Goal: Find specific page/section: Find specific page/section

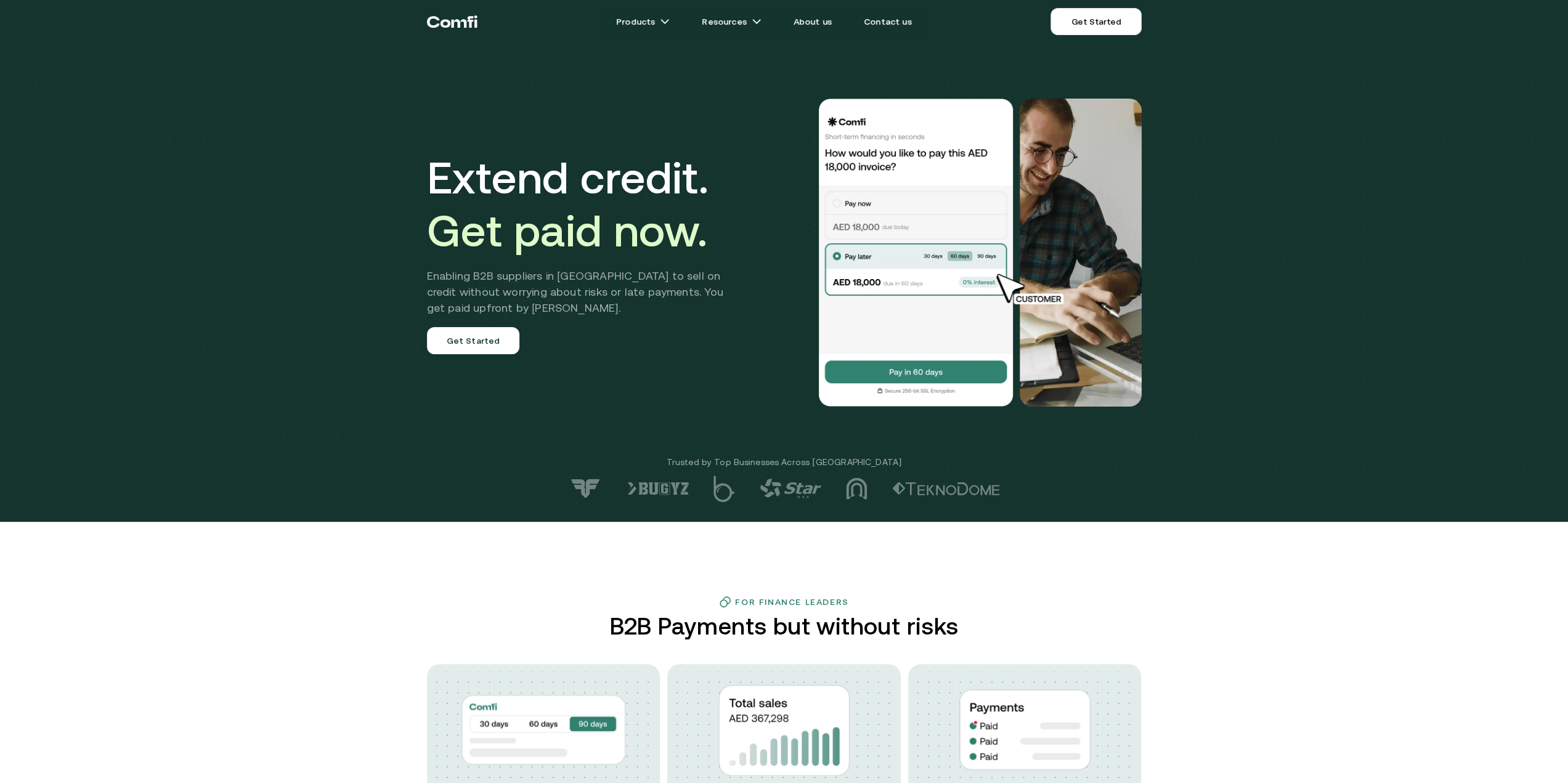
click at [461, 21] on icon "Return to the top of the Comfi home page" at bounding box center [458, 23] width 16 height 9
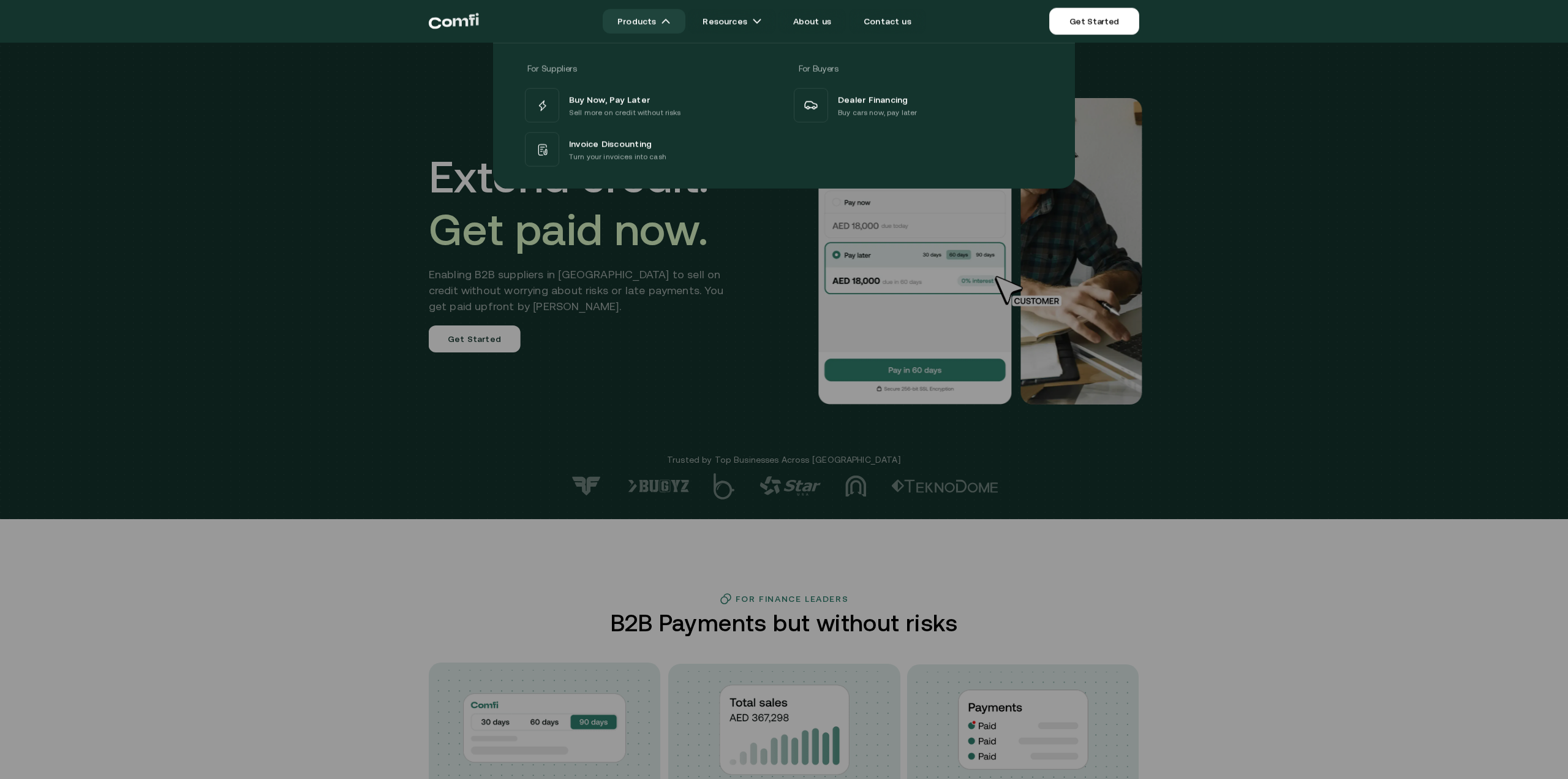
click at [637, 23] on link "Products" at bounding box center [644, 21] width 83 height 24
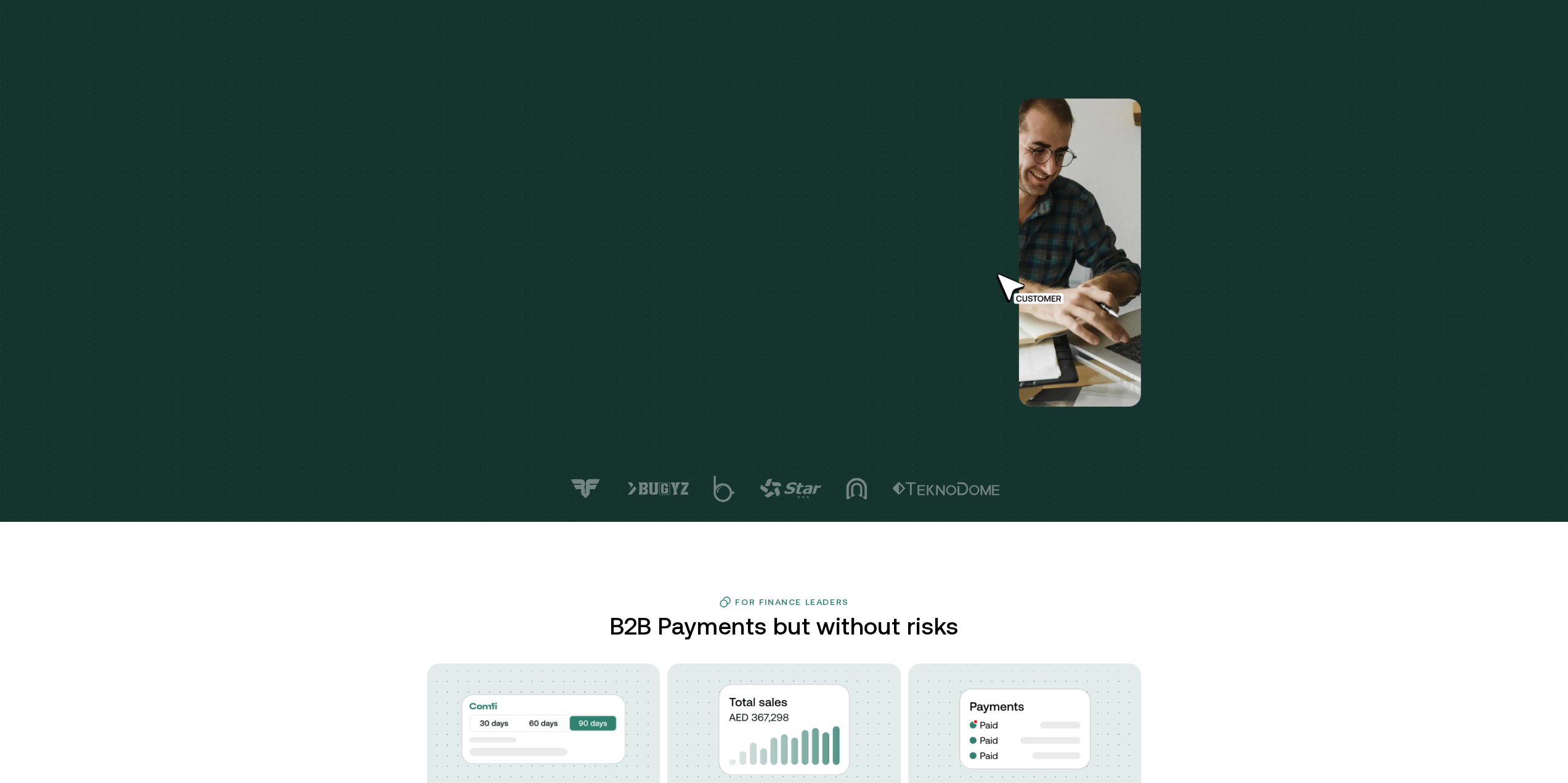
click at [641, 23] on link "Products" at bounding box center [643, 21] width 83 height 24
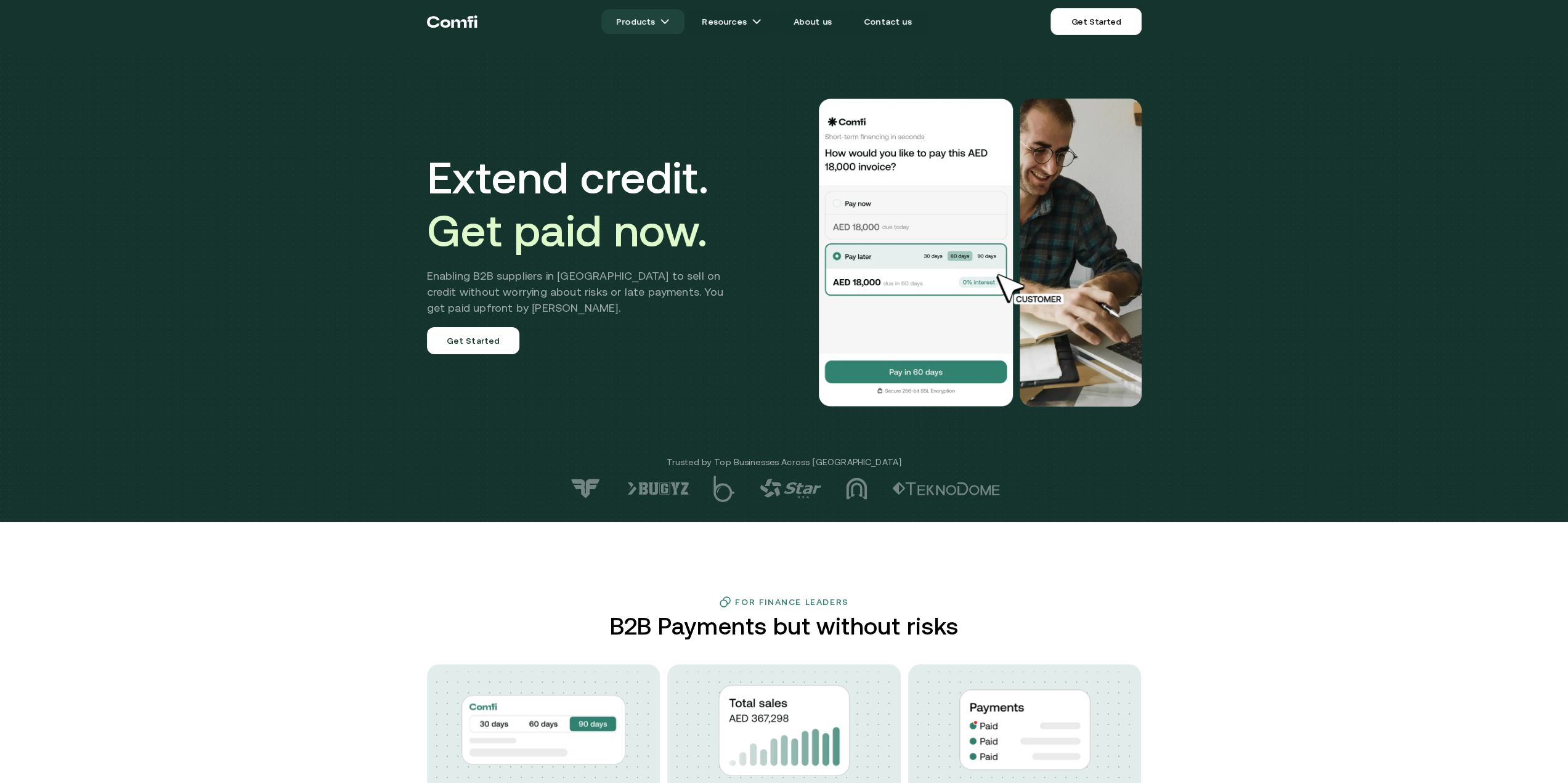
click at [641, 23] on link "Products" at bounding box center [643, 21] width 83 height 24
click at [681, 23] on link "Products" at bounding box center [643, 21] width 83 height 24
click at [638, 33] on link "Products" at bounding box center [643, 21] width 83 height 24
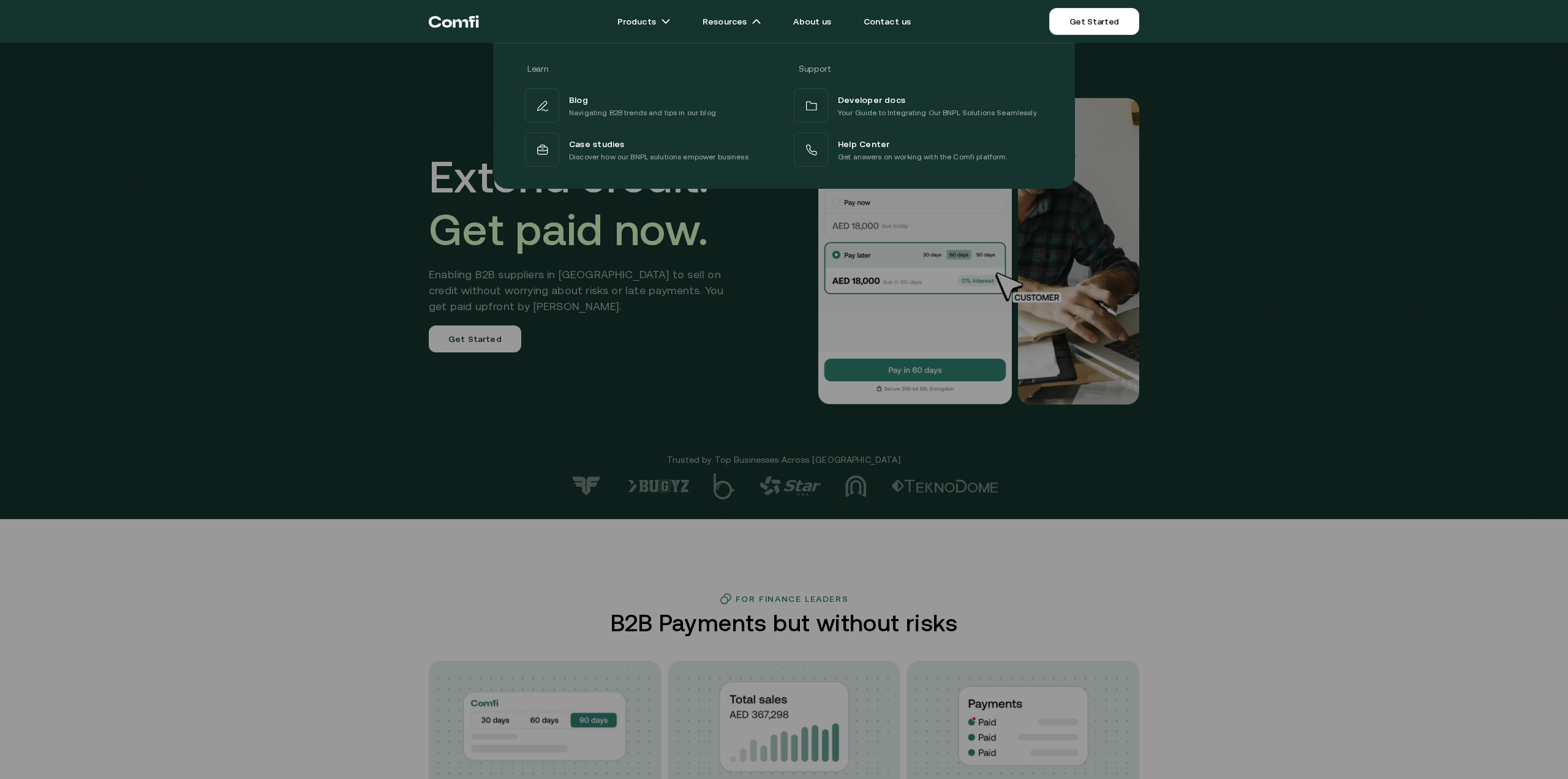
click at [1178, 534] on div at bounding box center [784, 432] width 1568 height 779
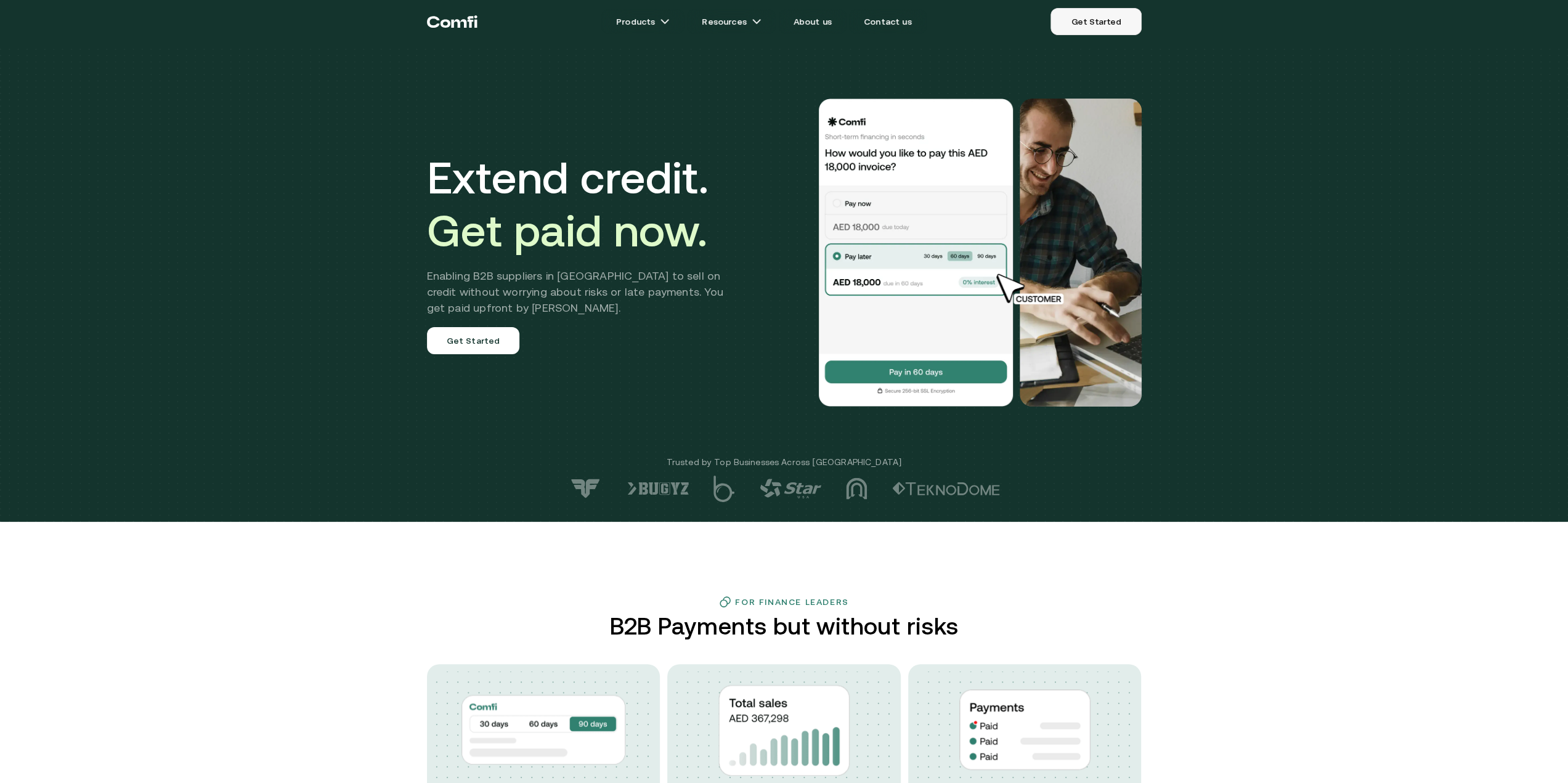
click at [1099, 24] on link "Get Started" at bounding box center [1095, 21] width 91 height 27
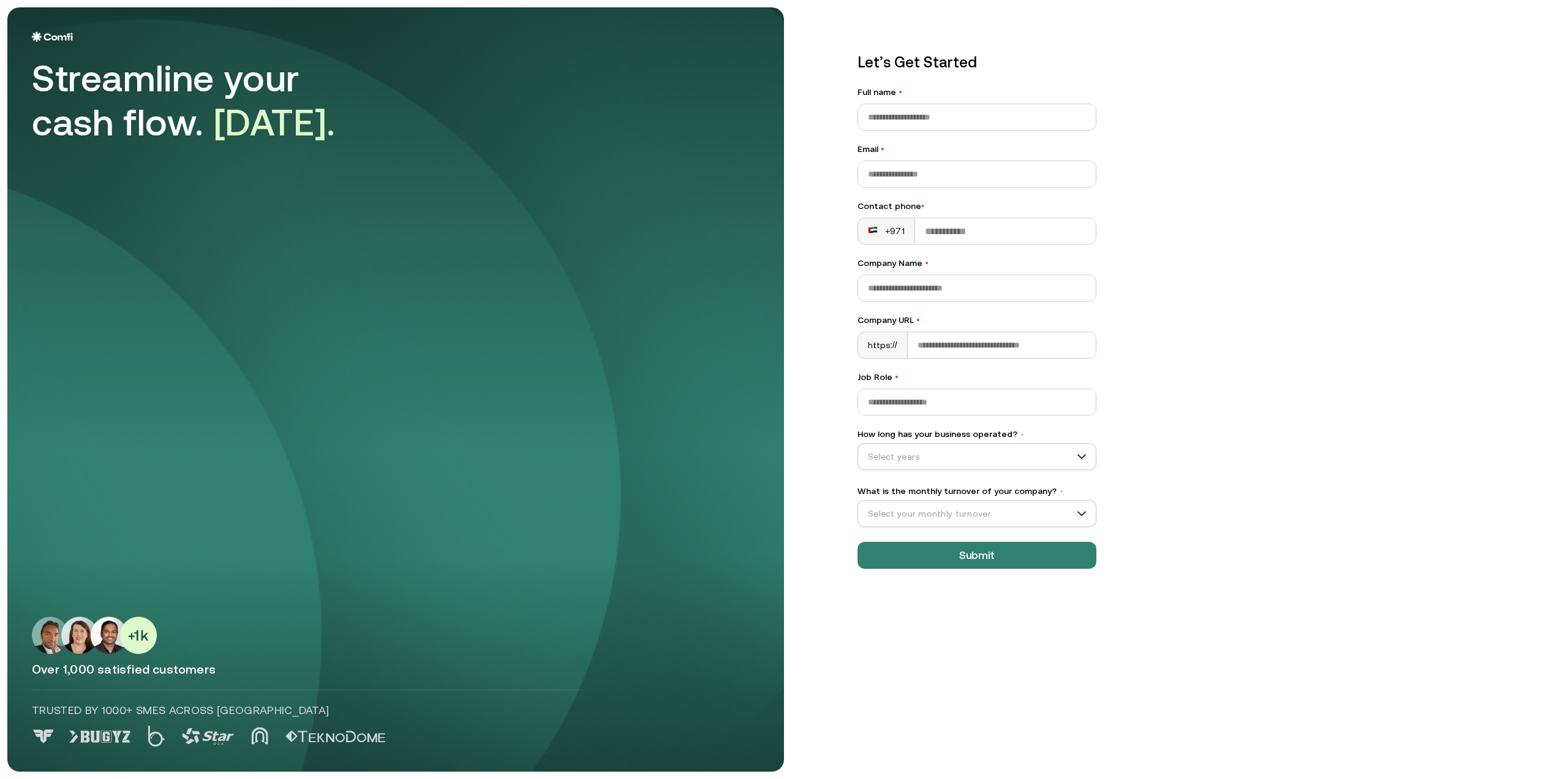
click at [58, 32] on img at bounding box center [52, 37] width 41 height 10
